Goal: Find contact information: Obtain details needed to contact an individual or organization

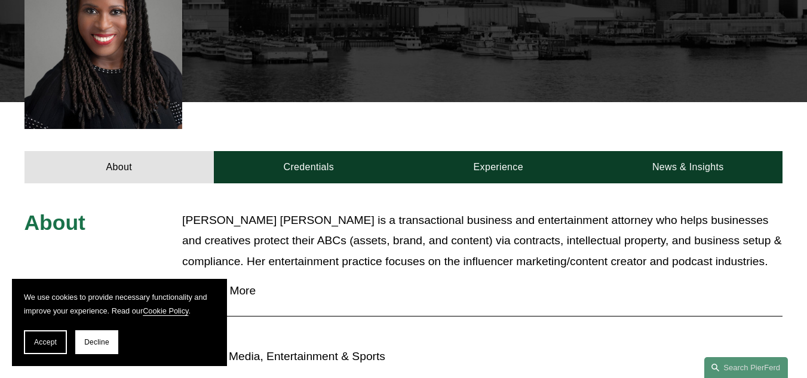
scroll to position [390, 0]
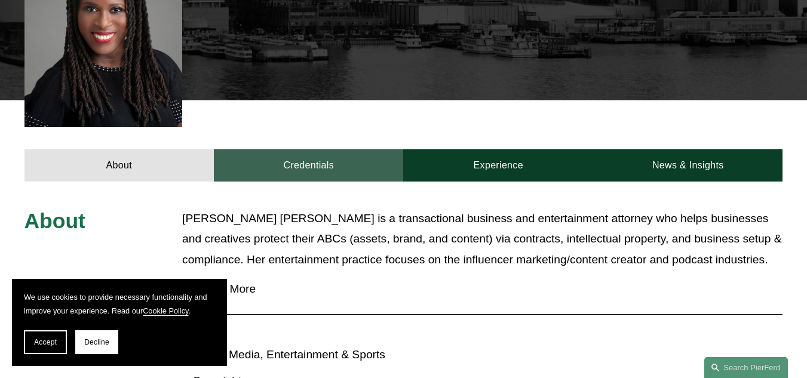
click at [302, 149] on link "Credentials" at bounding box center [308, 165] width 189 height 33
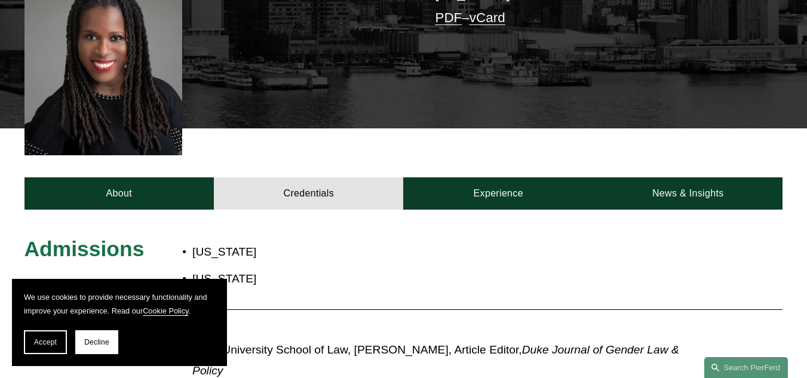
scroll to position [361, 0]
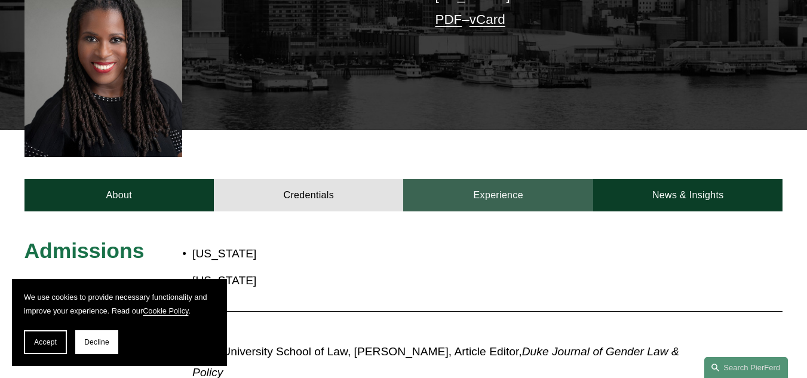
click at [486, 179] on link "Experience" at bounding box center [498, 195] width 190 height 33
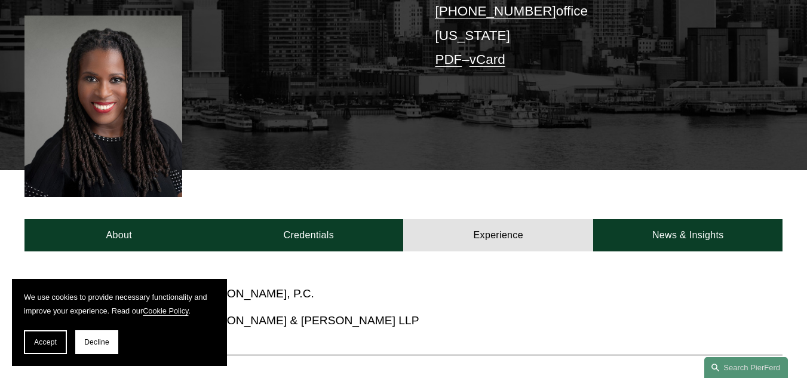
scroll to position [317, 0]
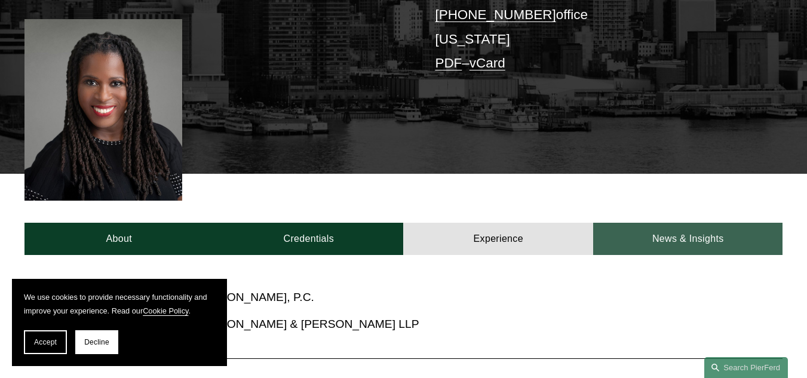
click at [685, 223] on link "News & Insights" at bounding box center [688, 239] width 190 height 33
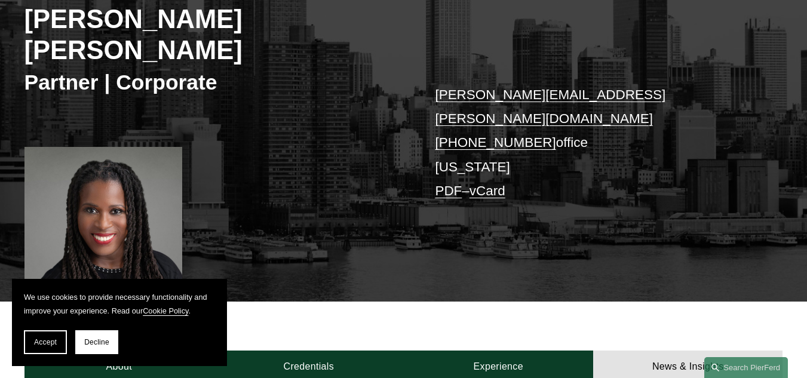
scroll to position [170, 0]
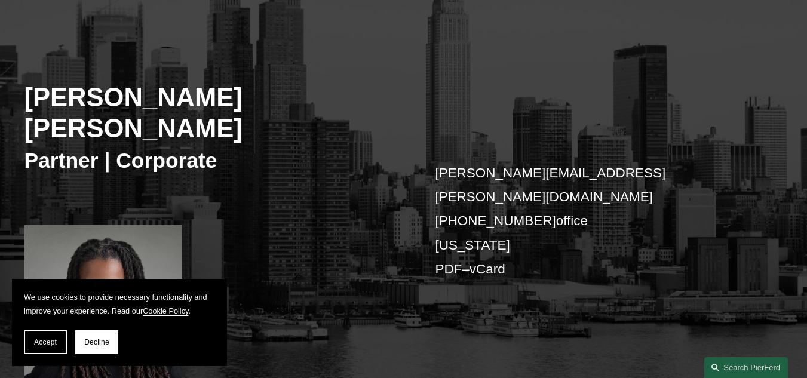
scroll to position [188, 0]
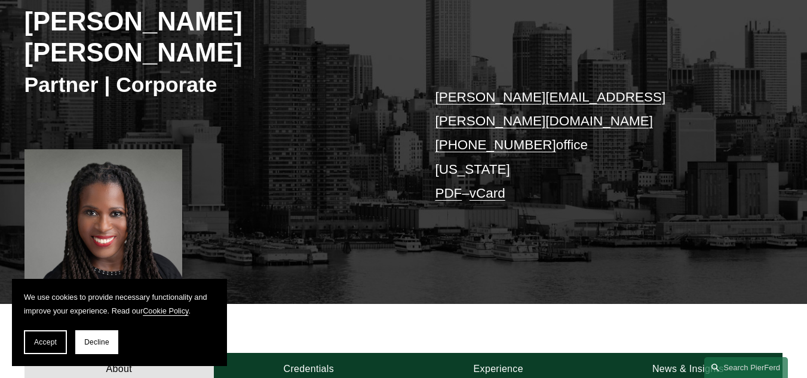
drag, startPoint x: 814, startPoint y: 45, endPoint x: 810, endPoint y: 99, distance: 54.4
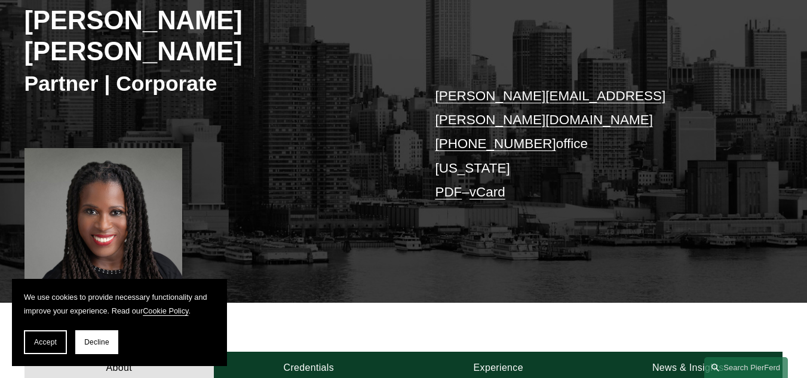
click at [499, 184] on link "vCard" at bounding box center [487, 191] width 36 height 15
click at [100, 340] on span "Decline" at bounding box center [96, 342] width 25 height 8
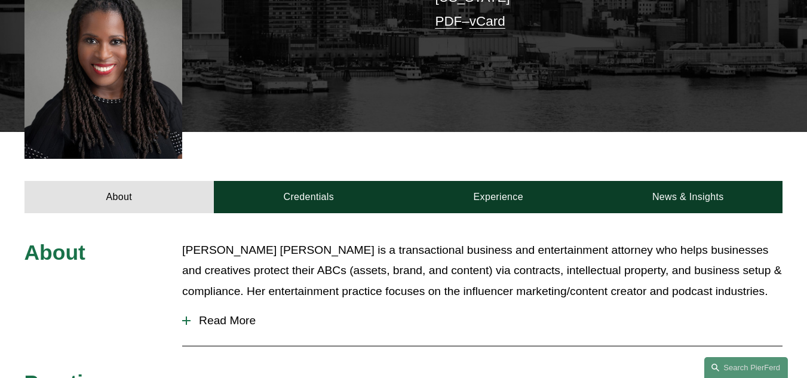
scroll to position [361, 0]
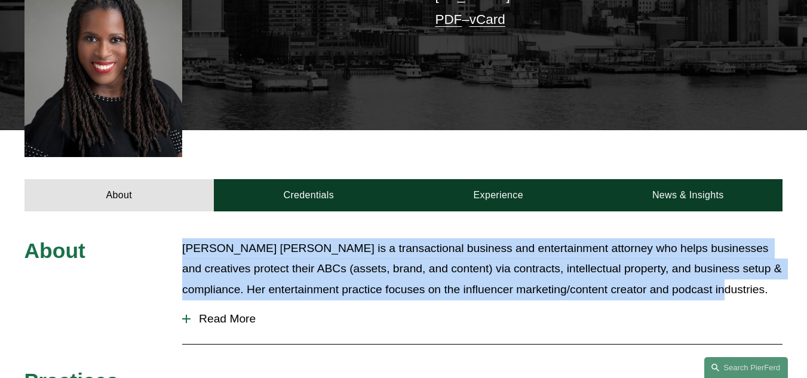
drag, startPoint x: 184, startPoint y: 198, endPoint x: 731, endPoint y: 240, distance: 548.5
click at [731, 240] on p "[PERSON_NAME] [PERSON_NAME] is a transactional business and entertainment attor…" at bounding box center [482, 269] width 600 height 62
copy p "[PERSON_NAME] [PERSON_NAME] is a transactional business and entertainment attor…"
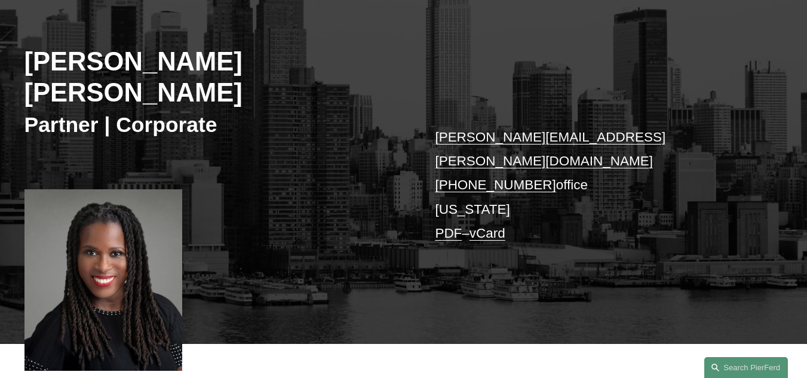
scroll to position [139, 0]
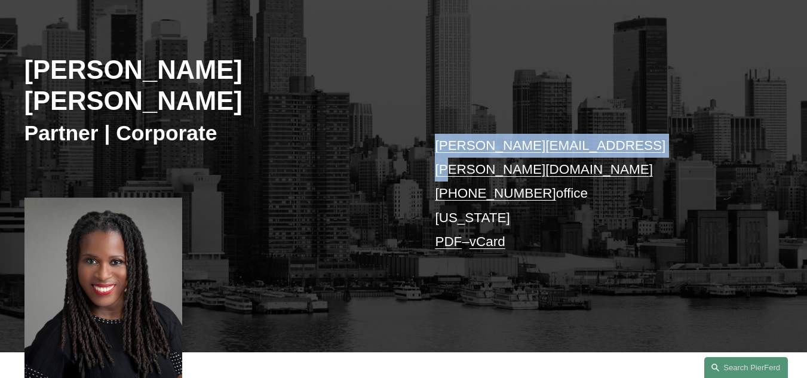
drag, startPoint x: 648, startPoint y: 119, endPoint x: 438, endPoint y: 118, distance: 210.8
click at [438, 134] on p "merlyne.jeanlouis@pierferd.com +1.347.946.0597 office New York PDF – vCard" at bounding box center [593, 194] width 316 height 121
copy link "[PERSON_NAME][EMAIL_ADDRESS][PERSON_NAME][DOMAIN_NAME]"
